Goal: Navigation & Orientation: Find specific page/section

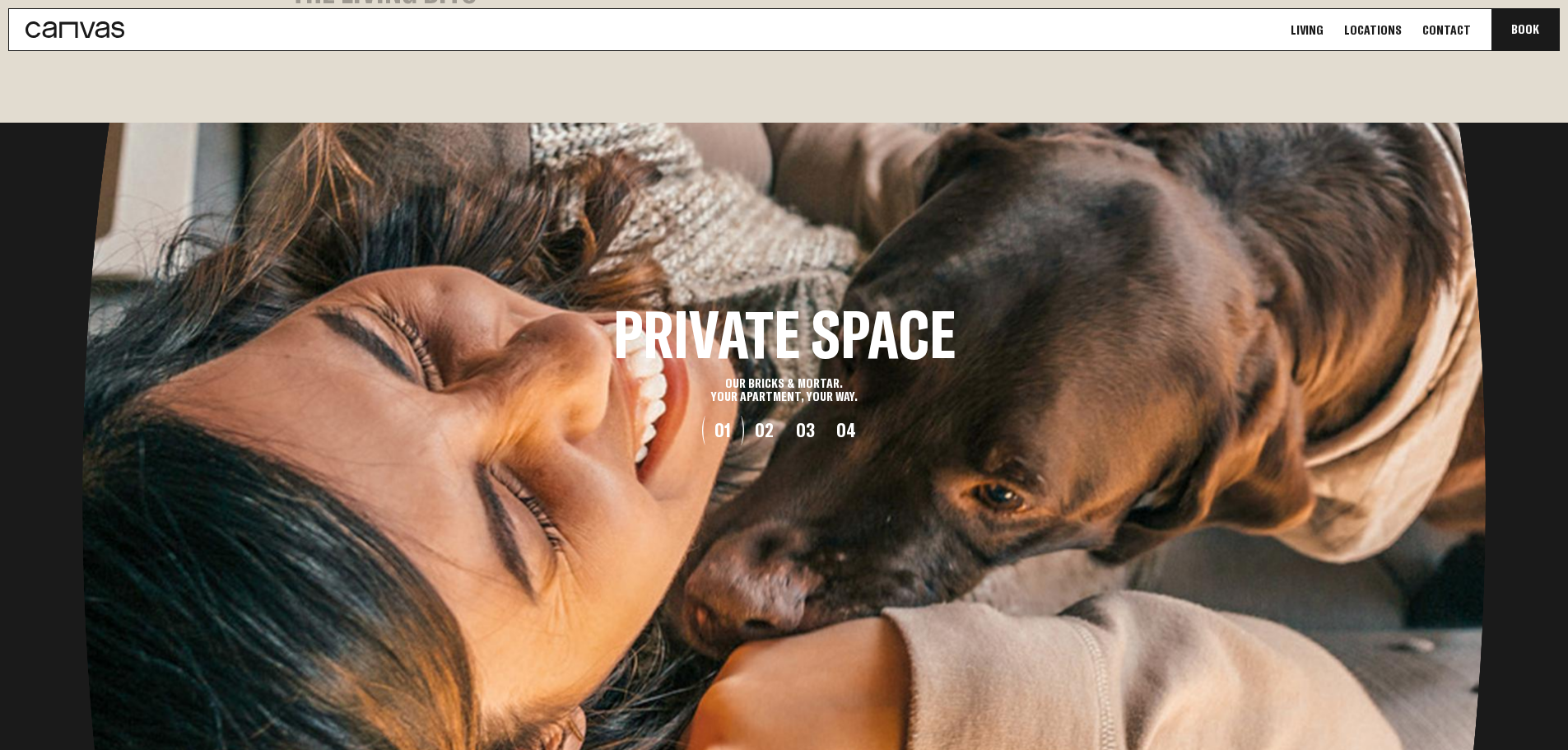
scroll to position [1643, 0]
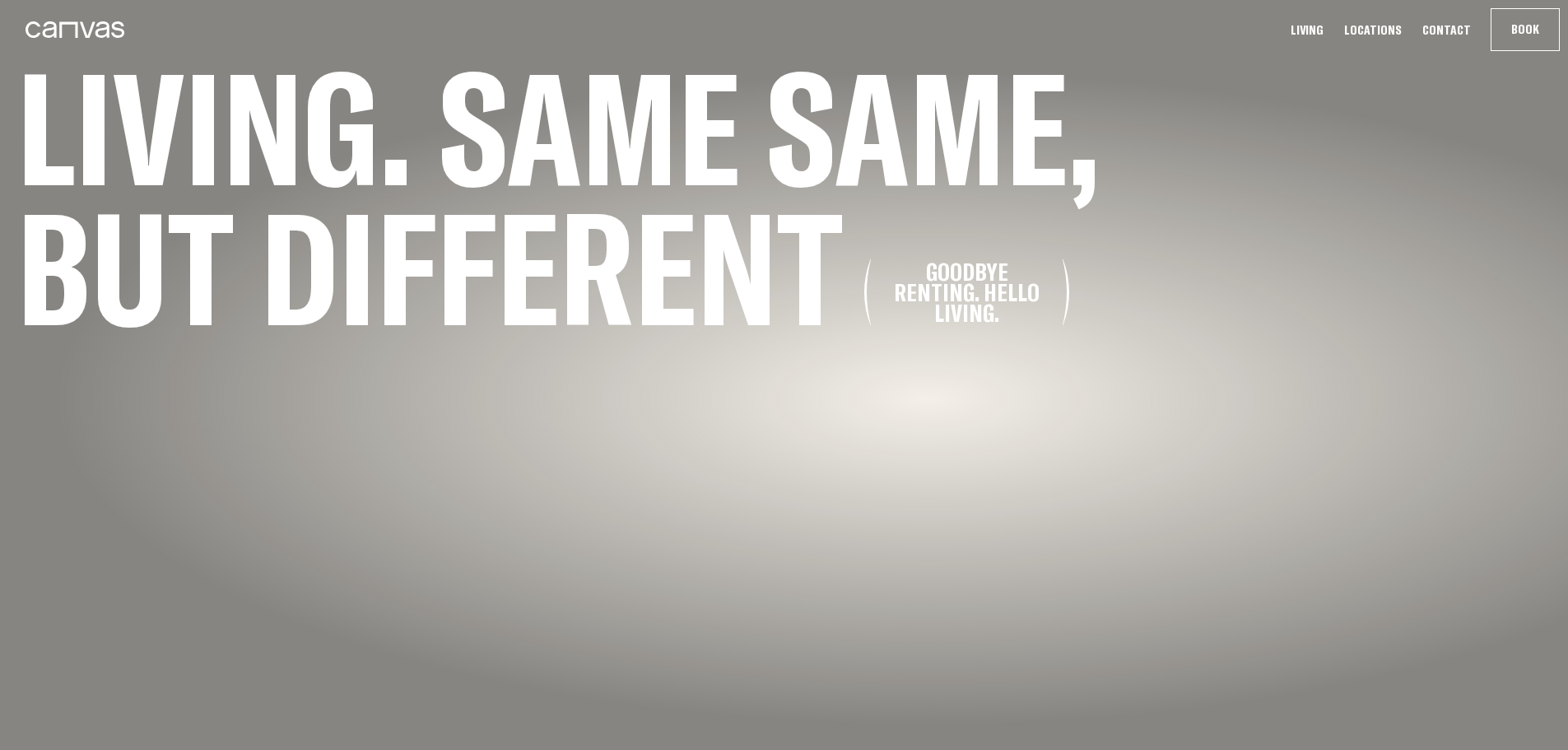
click at [1363, 26] on link "Locations" at bounding box center [1373, 29] width 68 height 17
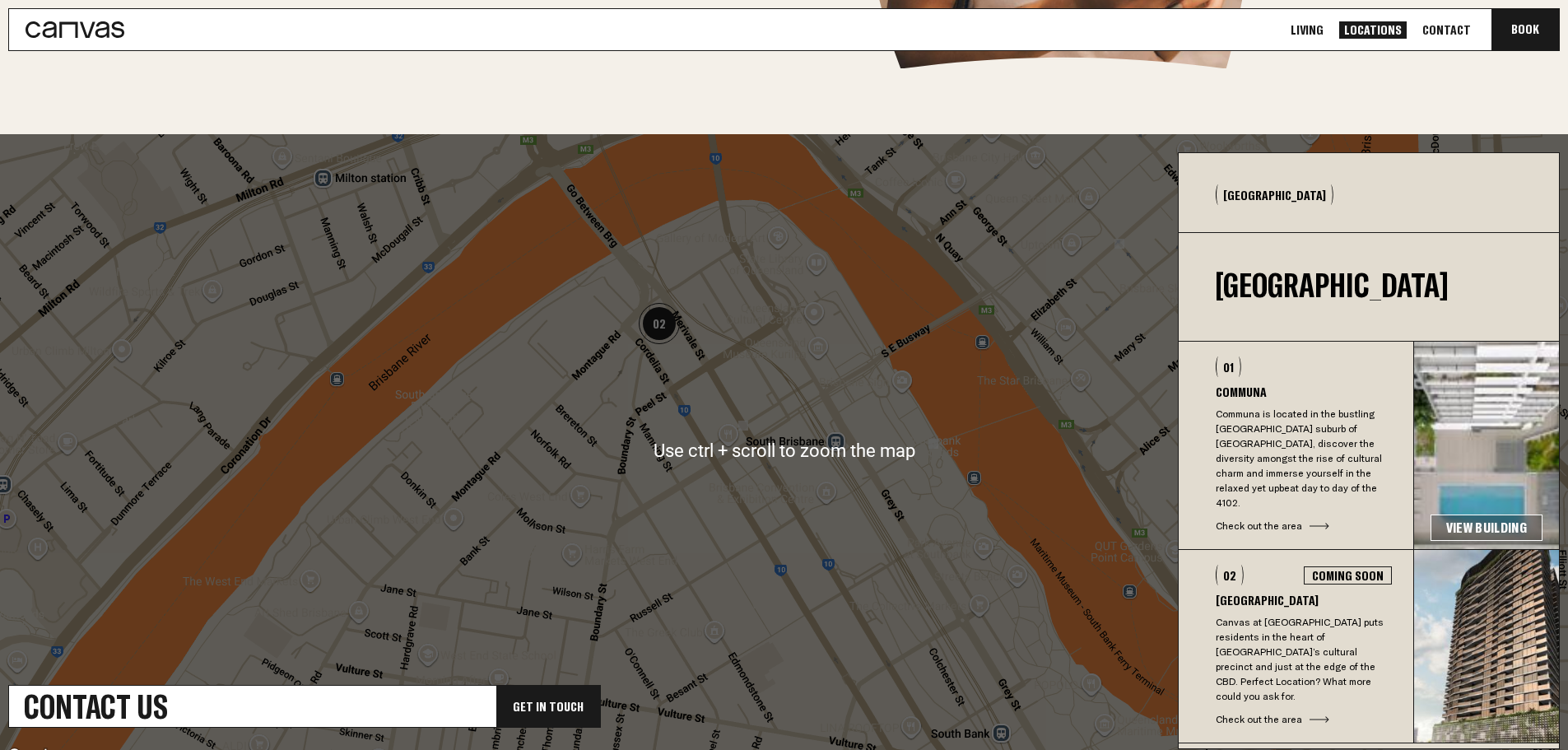
scroll to position [412, 0]
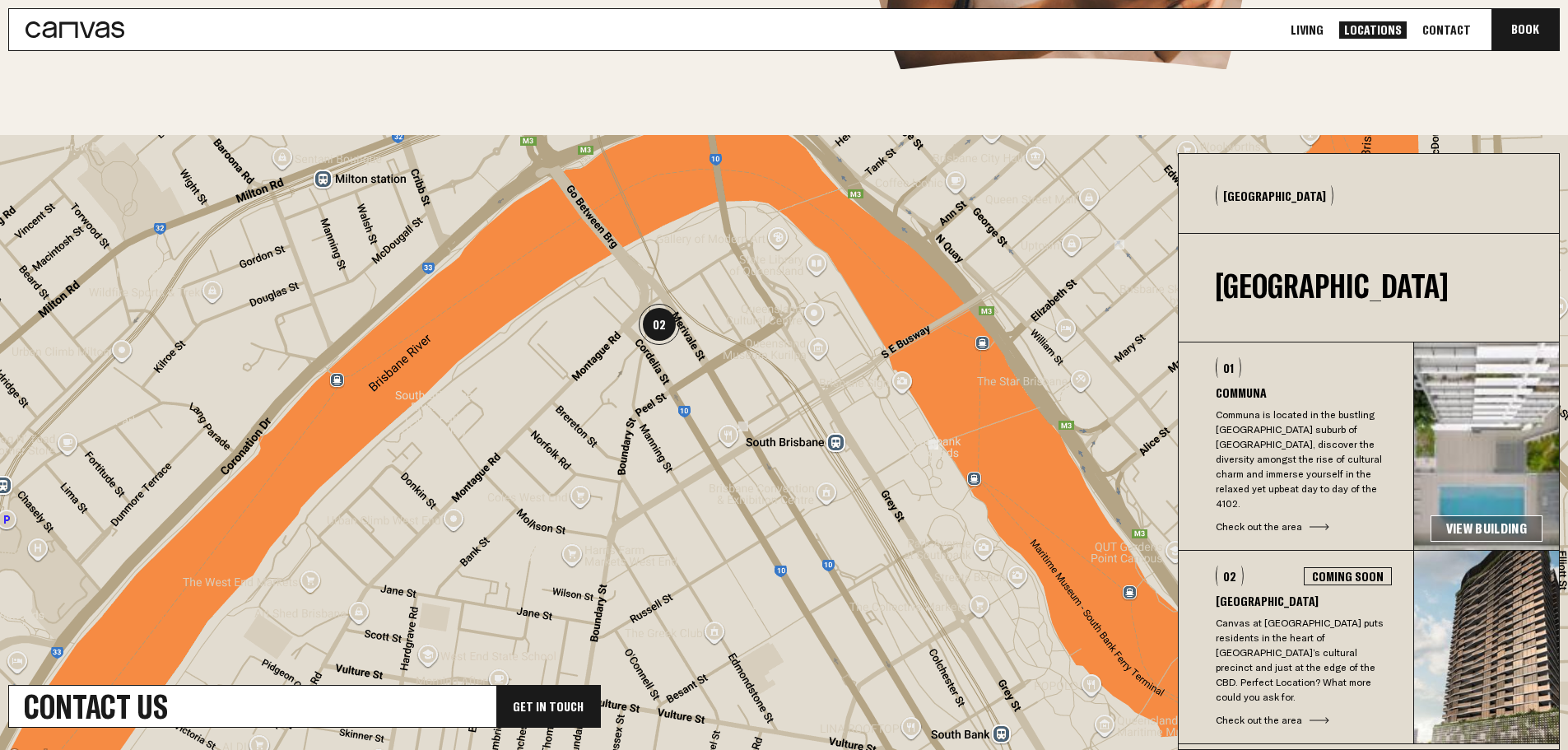
click at [1466, 26] on link "Contact" at bounding box center [1446, 29] width 59 height 17
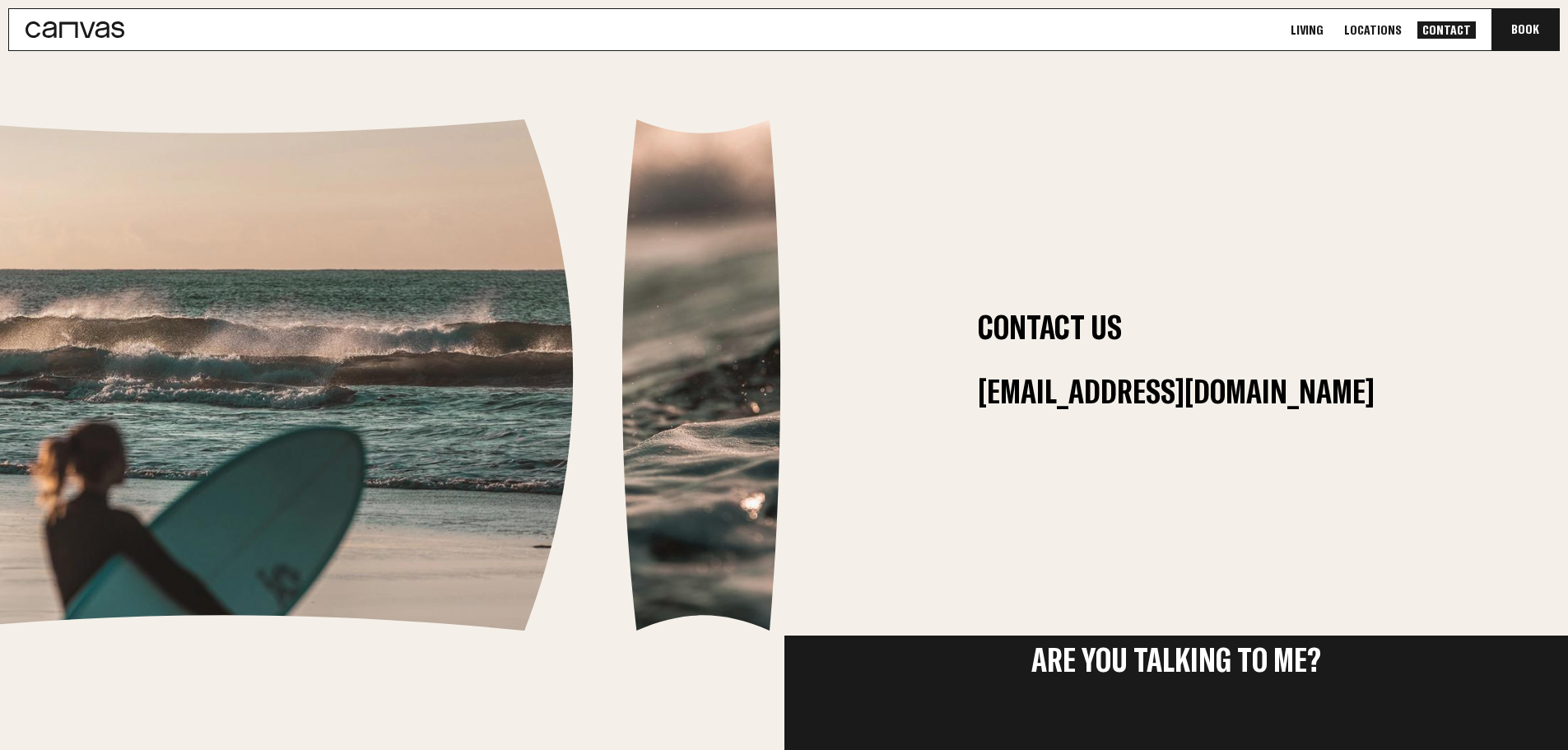
scroll to position [309, 0]
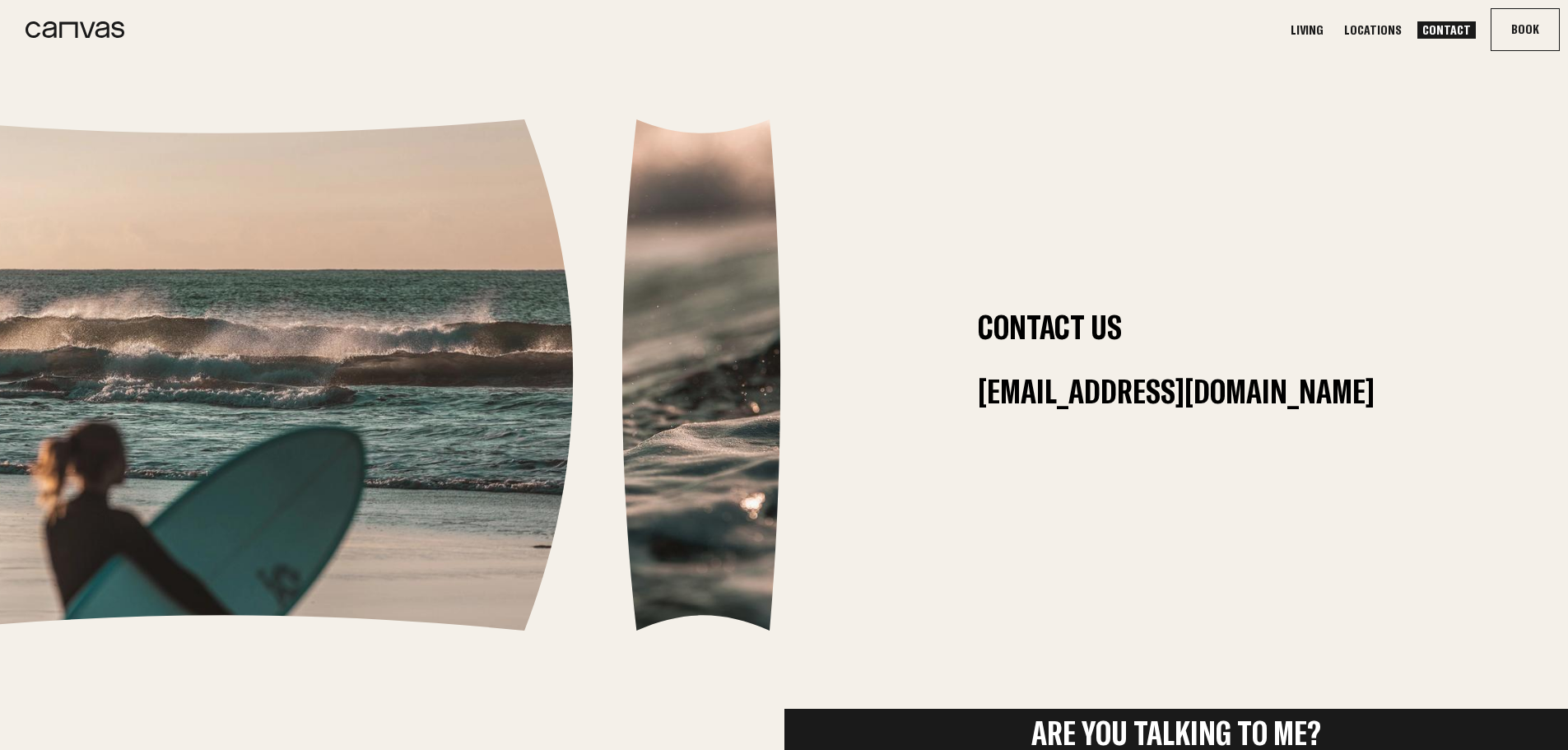
click at [31, 30] on icon at bounding box center [75, 29] width 99 height 17
